Goal: Navigation & Orientation: Find specific page/section

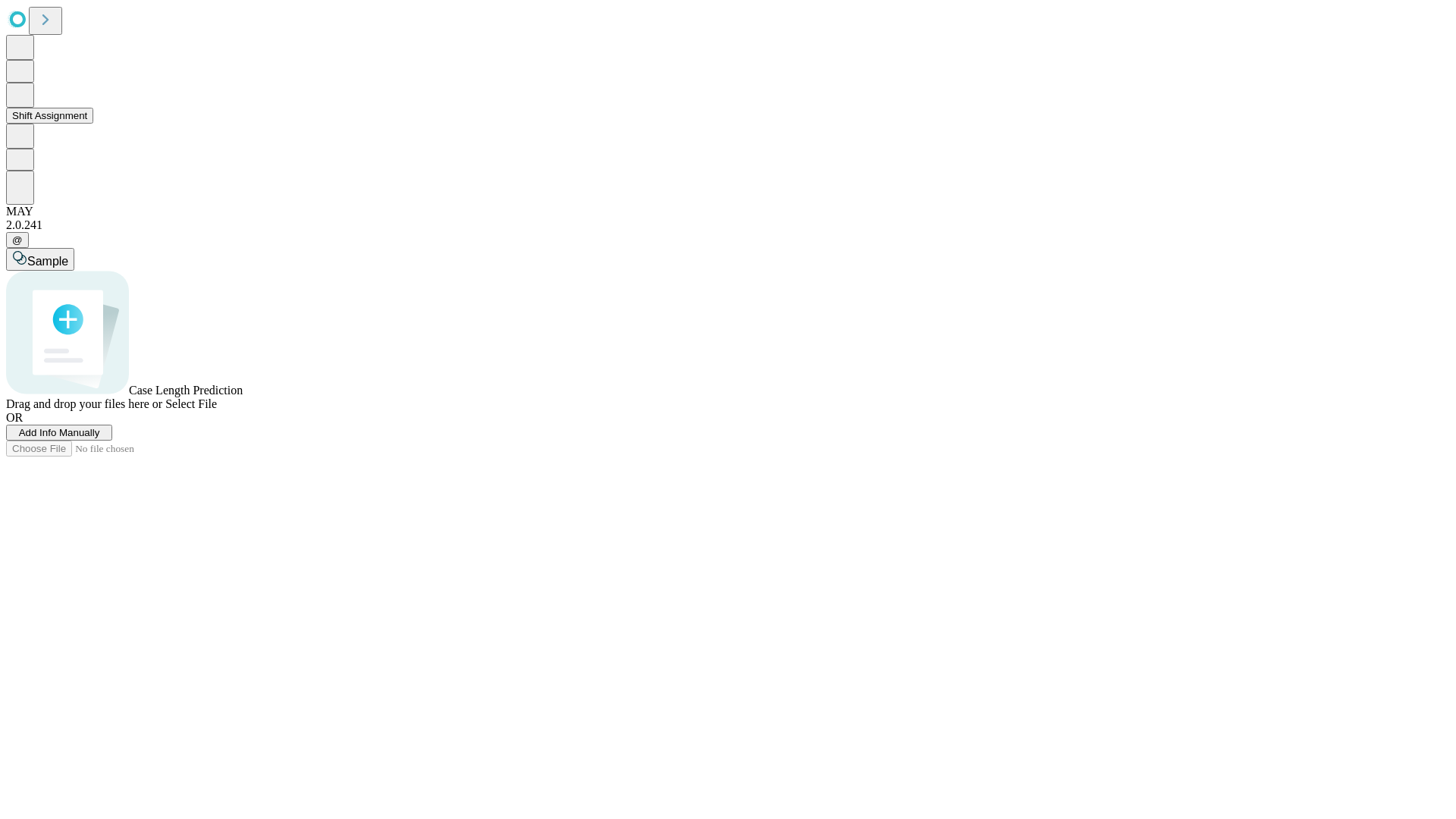
click at [93, 124] on button "Shift Assignment" at bounding box center [50, 116] width 87 height 16
